Goal: Navigation & Orientation: Go to known website

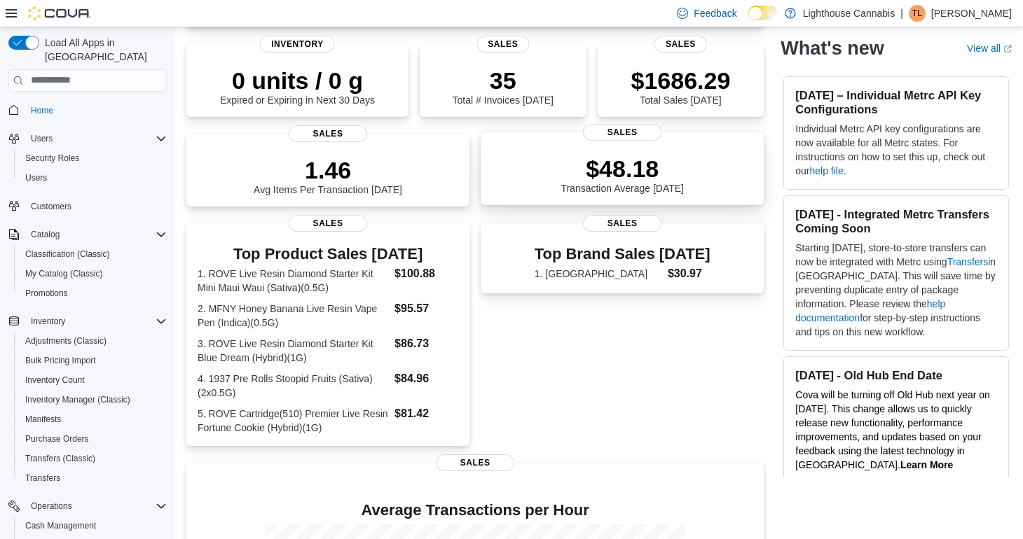
scroll to position [170, 0]
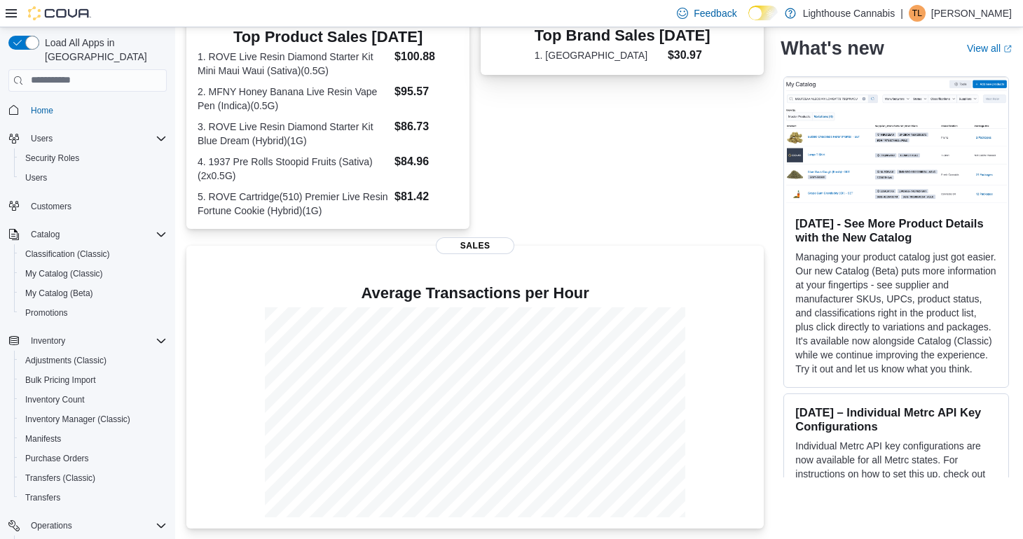
scroll to position [423, 0]
